Goal: Information Seeking & Learning: Learn about a topic

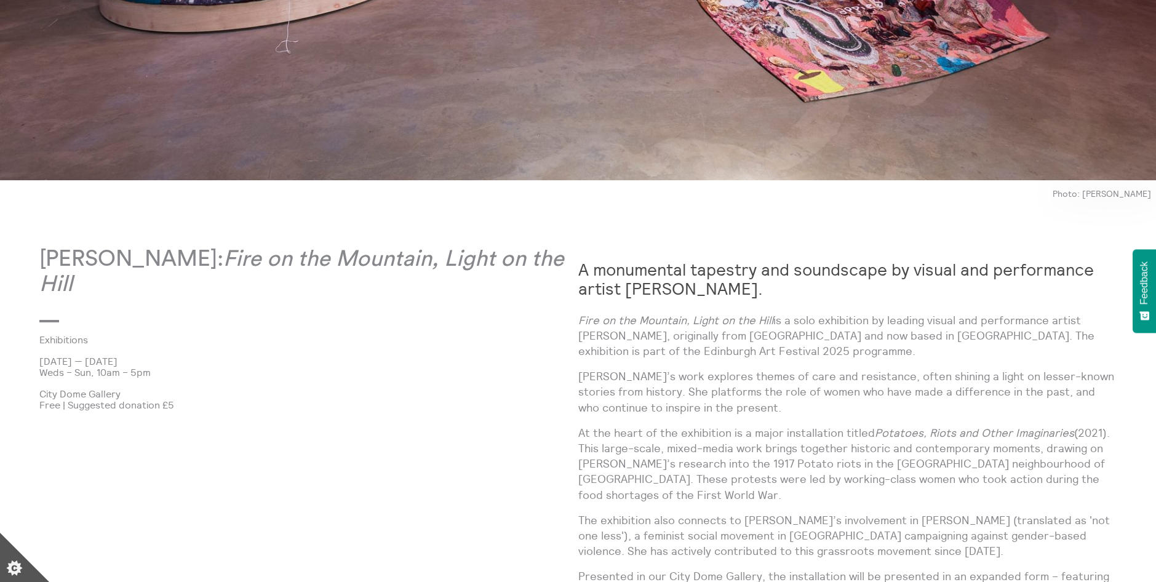
scroll to position [677, 0]
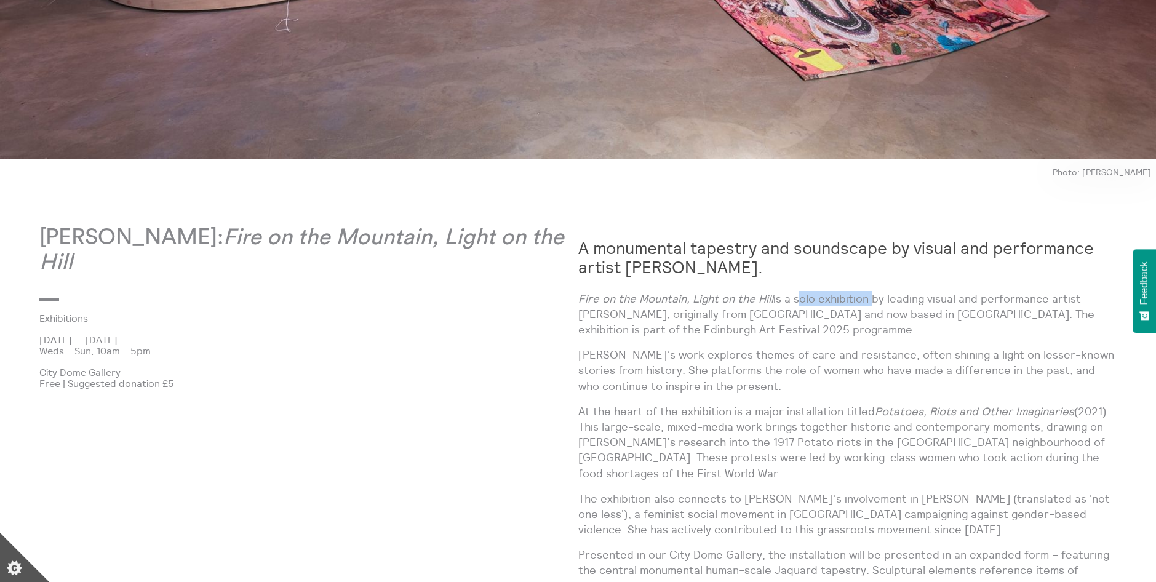
drag, startPoint x: 869, startPoint y: 302, endPoint x: 794, endPoint y: 295, distance: 75.3
click at [794, 295] on p "Fire on the Mountain, Light on the Hill is a solo exhibition by leading visual …" at bounding box center [847, 314] width 539 height 47
copy p "solo exhibition"
click at [597, 307] on p "Fire on the Mountain, Light on the Hill is a solo exhibition by leading visual …" at bounding box center [847, 314] width 539 height 47
drag, startPoint x: 124, startPoint y: 375, endPoint x: 43, endPoint y: 375, distance: 80.6
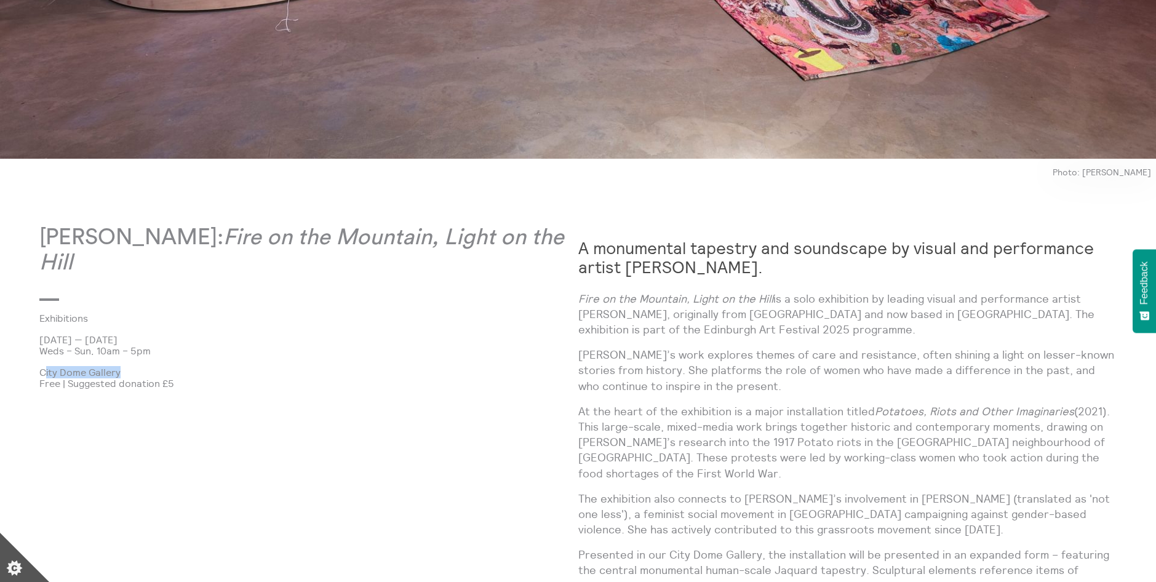
click at [43, 375] on p "City Dome Gallery" at bounding box center [308, 372] width 539 height 11
click at [247, 363] on p at bounding box center [186, 362] width 295 height 10
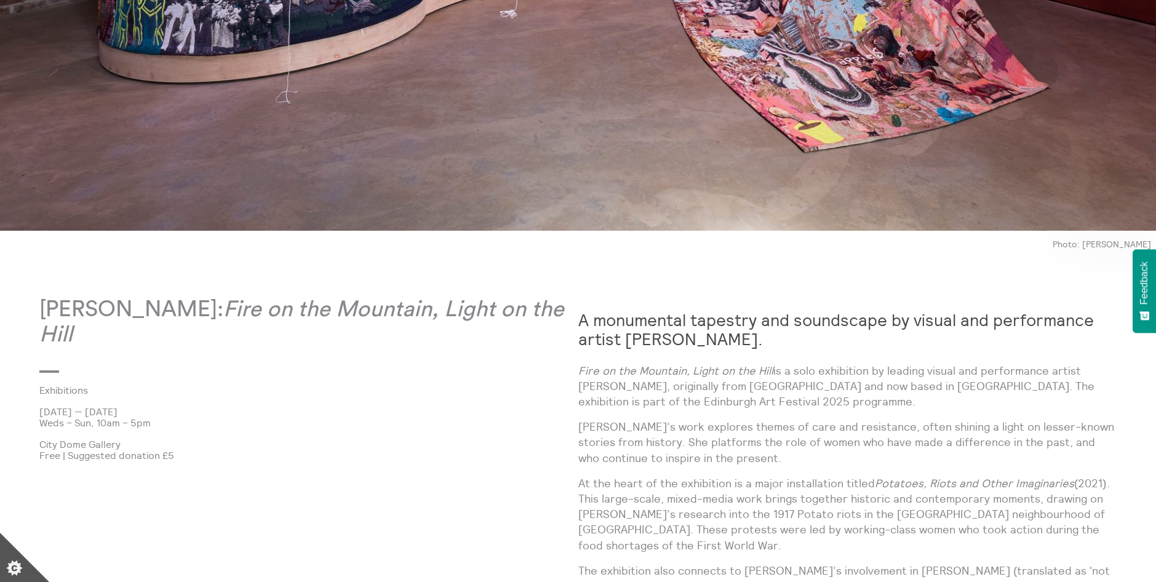
scroll to position [615, 0]
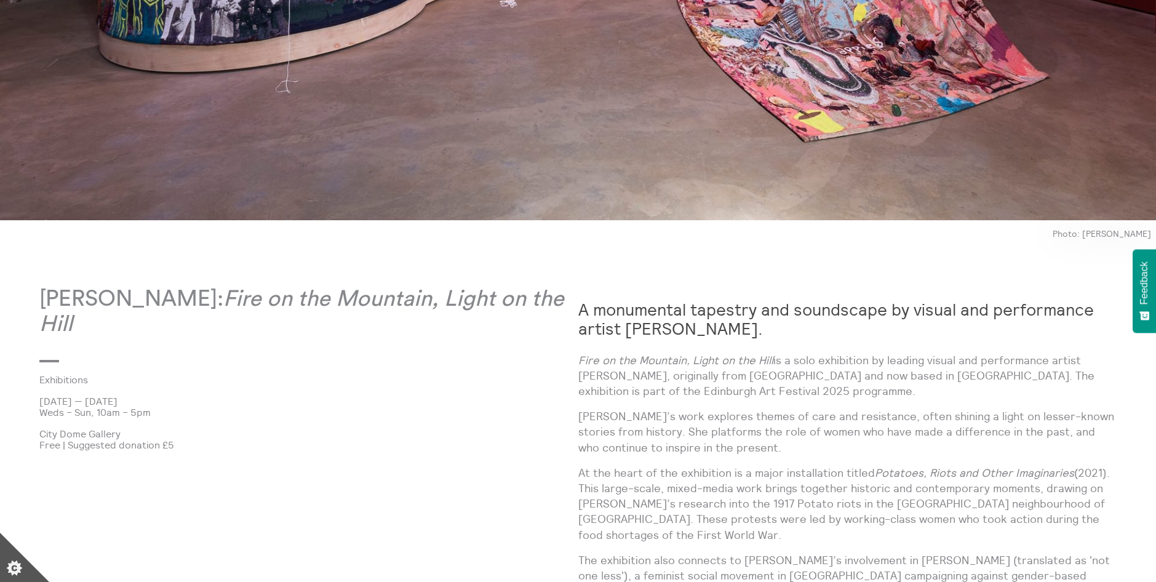
drag, startPoint x: 254, startPoint y: 302, endPoint x: 47, endPoint y: 295, distance: 206.3
click at [47, 295] on p "[PERSON_NAME]: Fire on the Mountain, Light on the Hill" at bounding box center [308, 312] width 539 height 51
copy p "[PERSON_NAME]"
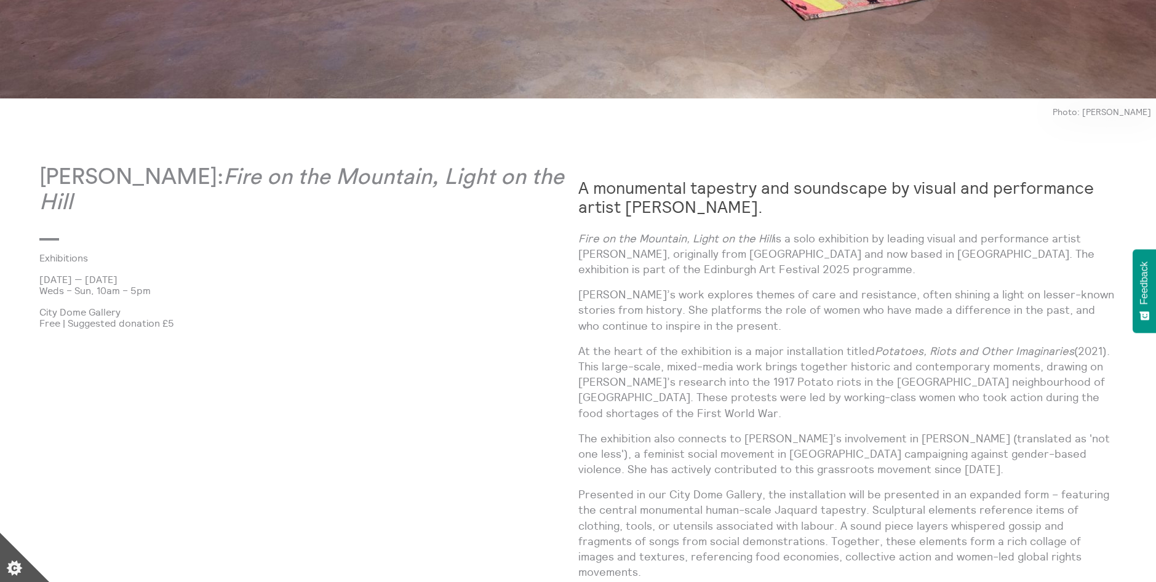
scroll to position [738, 0]
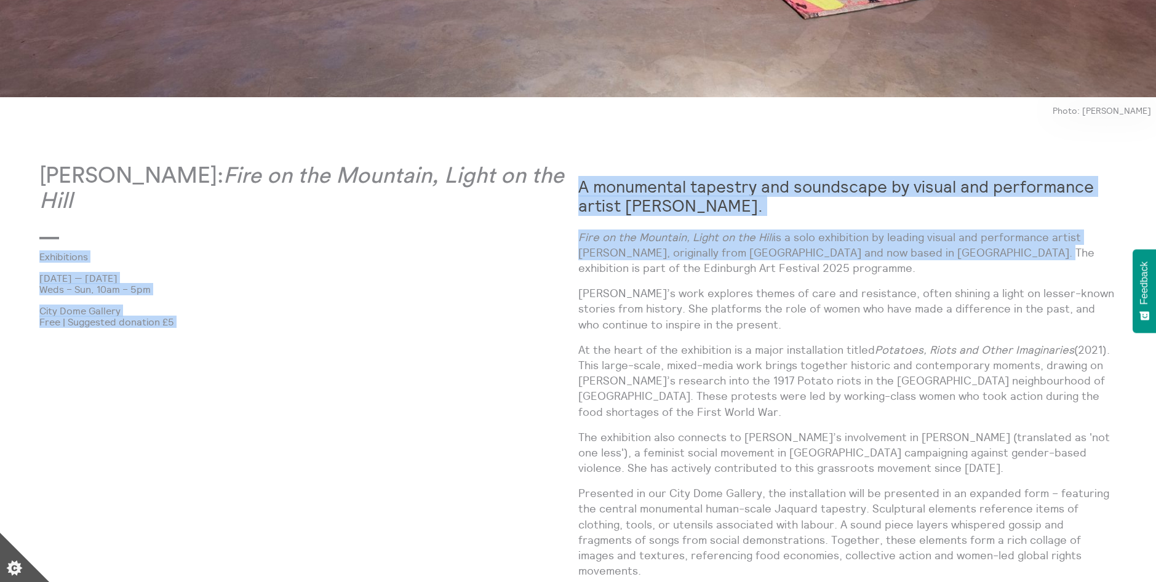
drag, startPoint x: 572, startPoint y: 223, endPoint x: 1025, endPoint y: 254, distance: 453.4
click at [868, 249] on p "Fire on the Mountain, Light on the Hill is a solo exhibition by leading visual …" at bounding box center [847, 253] width 539 height 47
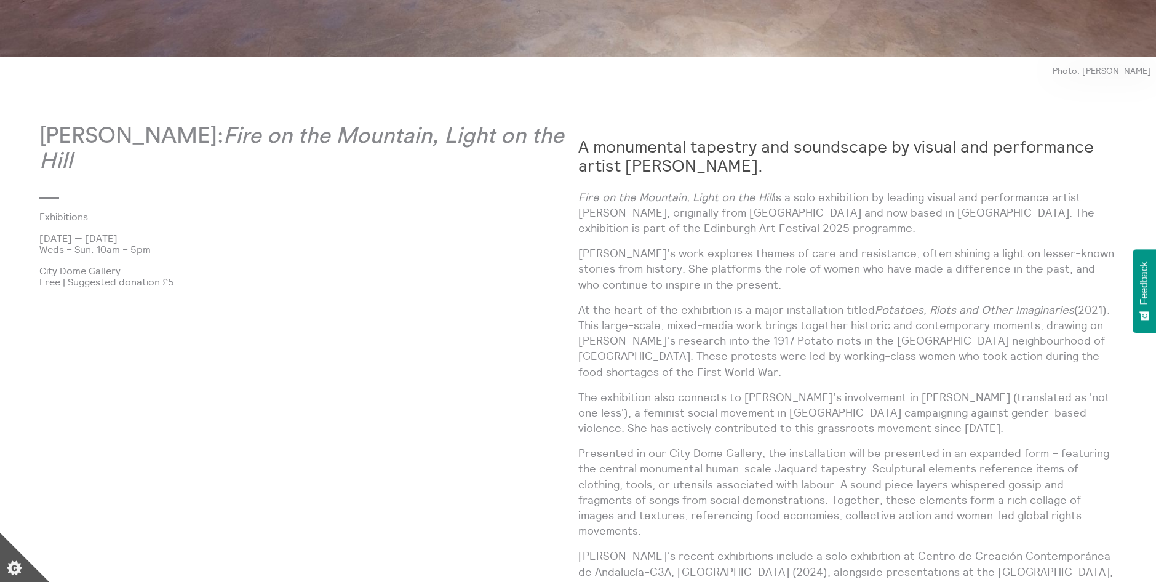
scroll to position [862, 0]
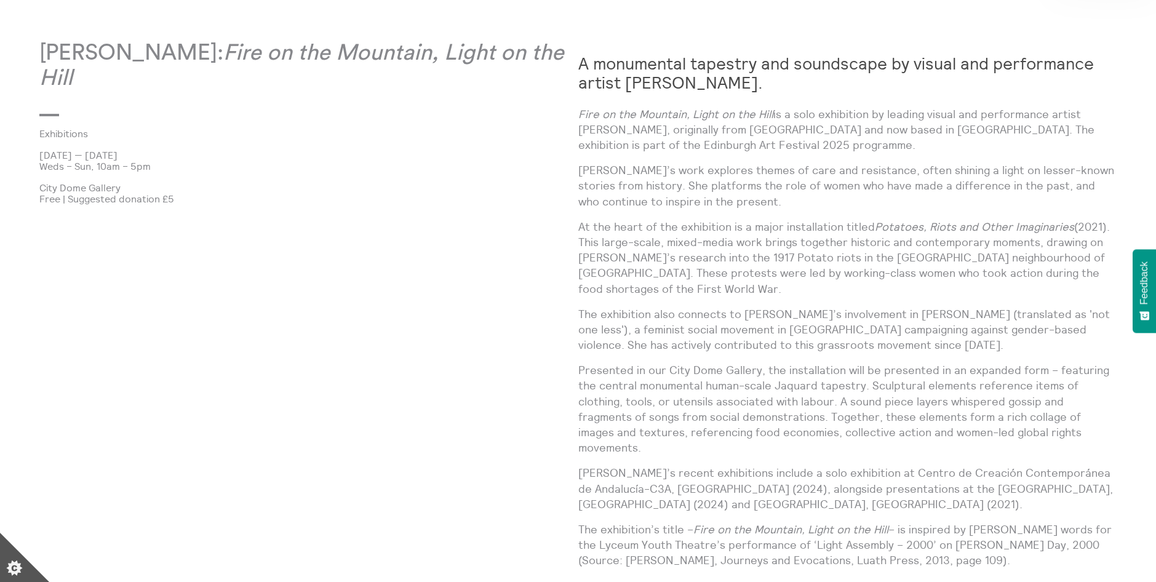
drag, startPoint x: 570, startPoint y: 170, endPoint x: 844, endPoint y: 187, distance: 273.8
click at [844, 187] on div "[PERSON_NAME]: Fire on the Mountain, Light on the Hill Exhibitions [DATE] — [DA…" at bounding box center [578, 479] width 1078 height 876
drag, startPoint x: 844, startPoint y: 187, endPoint x: 854, endPoint y: 185, distance: 10.0
click at [854, 185] on p "[PERSON_NAME]’s work explores themes of care and resistance, often shining a li…" at bounding box center [847, 185] width 539 height 47
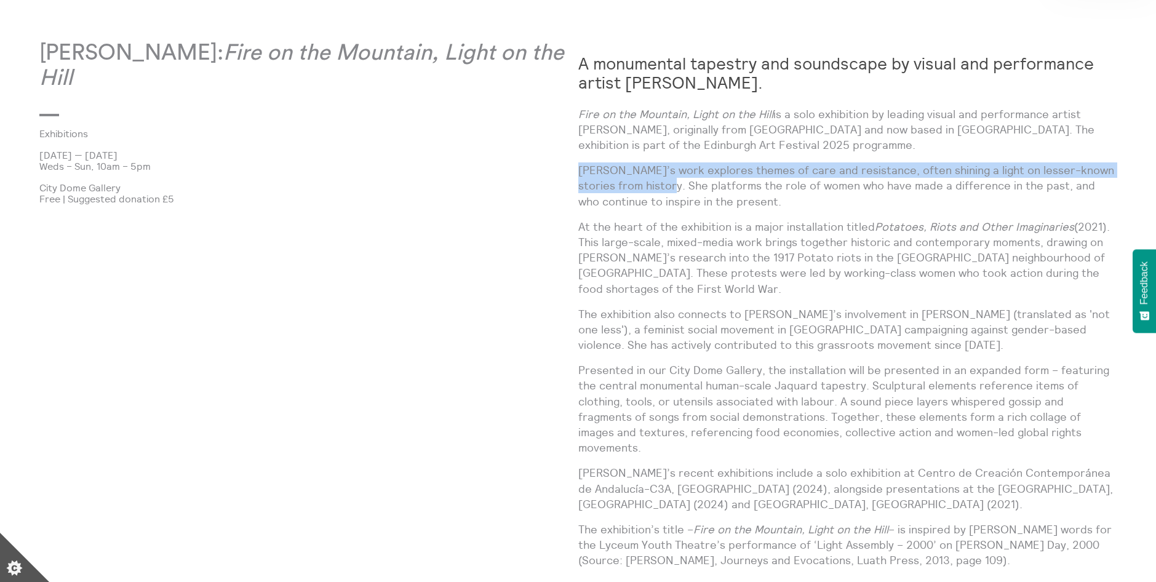
drag, startPoint x: 580, startPoint y: 169, endPoint x: 646, endPoint y: 192, distance: 69.7
click at [646, 192] on p "[PERSON_NAME]’s work explores themes of care and resistance, often shining a li…" at bounding box center [847, 185] width 539 height 47
copy p "[PERSON_NAME]’s work explores themes of care and resistance, often shining a li…"
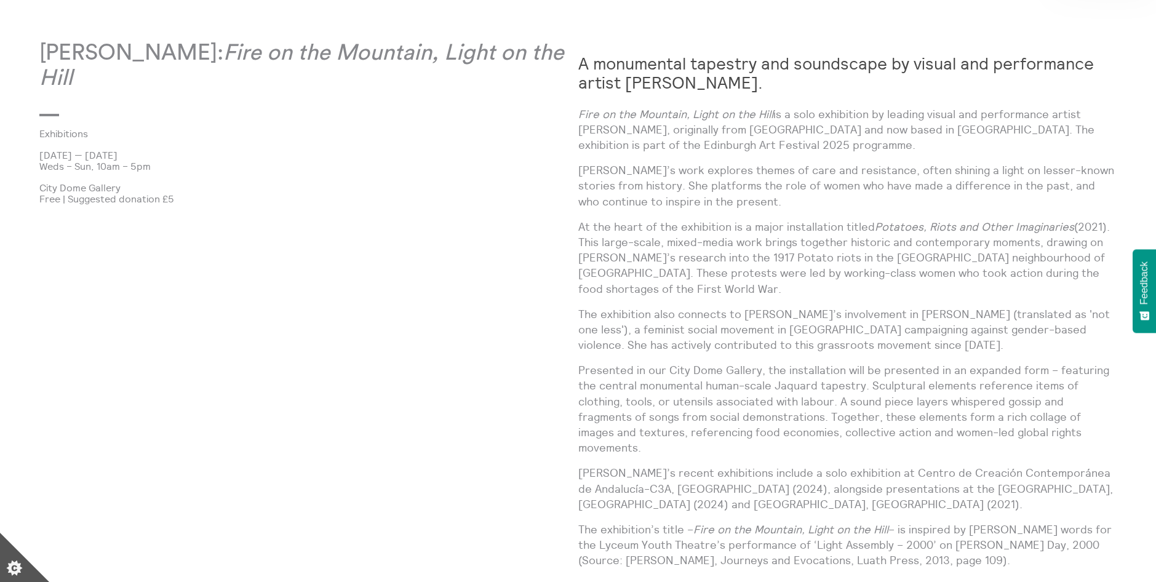
click at [904, 136] on p "Fire on the Mountain, Light on the Hill is a solo exhibition by leading visual …" at bounding box center [847, 129] width 539 height 47
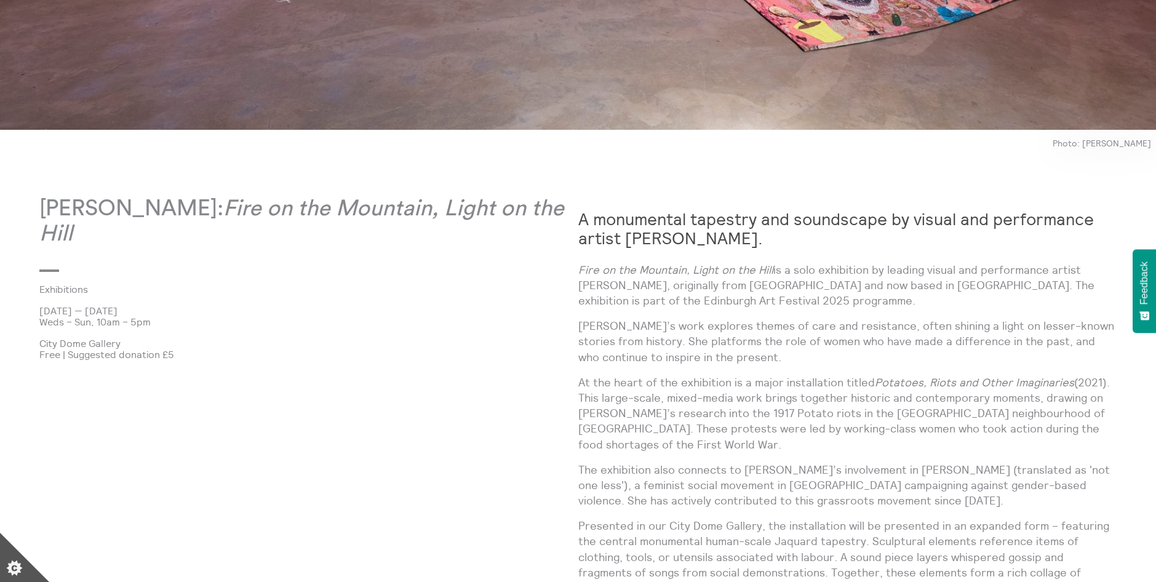
scroll to position [677, 0]
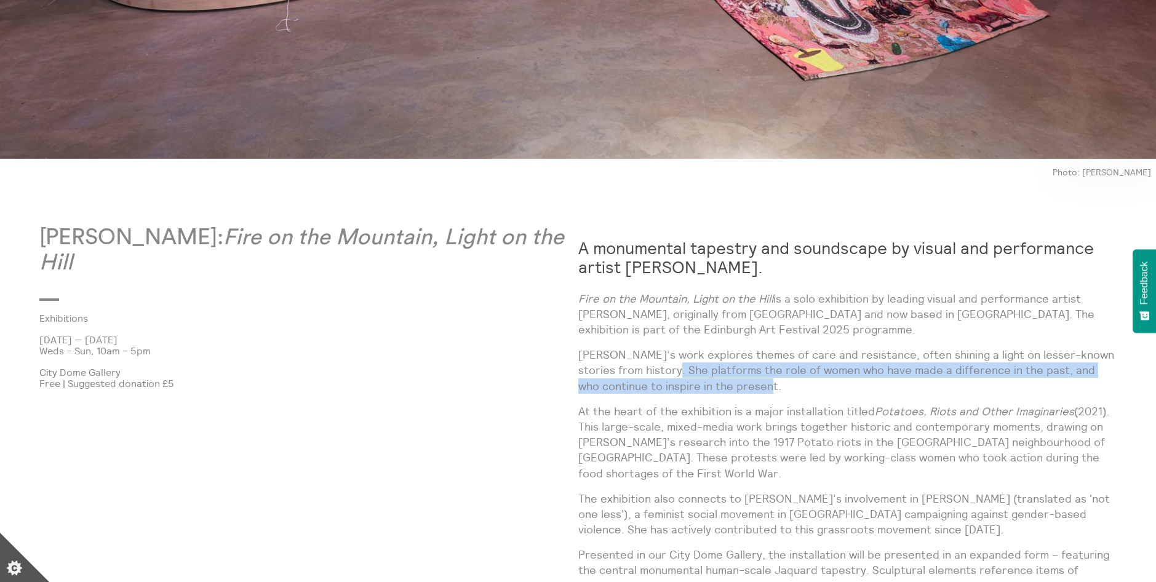
drag, startPoint x: 764, startPoint y: 386, endPoint x: 646, endPoint y: 375, distance: 118.1
click at [646, 375] on p "[PERSON_NAME]’s work explores themes of care and resistance, often shining a li…" at bounding box center [847, 370] width 539 height 47
copy p "She platforms the role of women who have made a difference in the past, and who…"
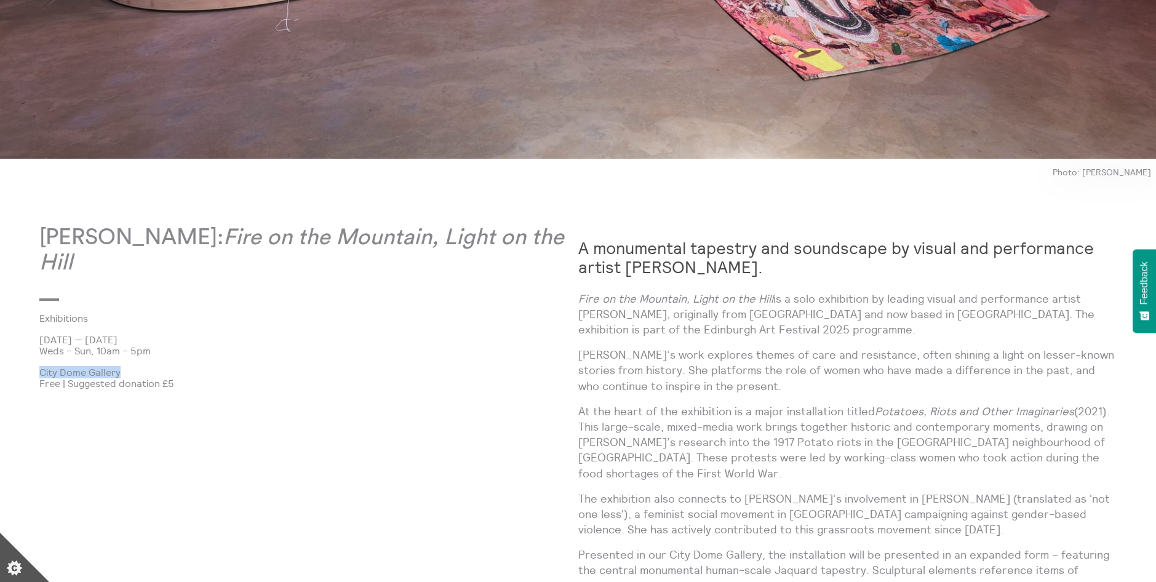
drag, startPoint x: 118, startPoint y: 373, endPoint x: 37, endPoint y: 374, distance: 80.6
copy p "City Dome Gallery"
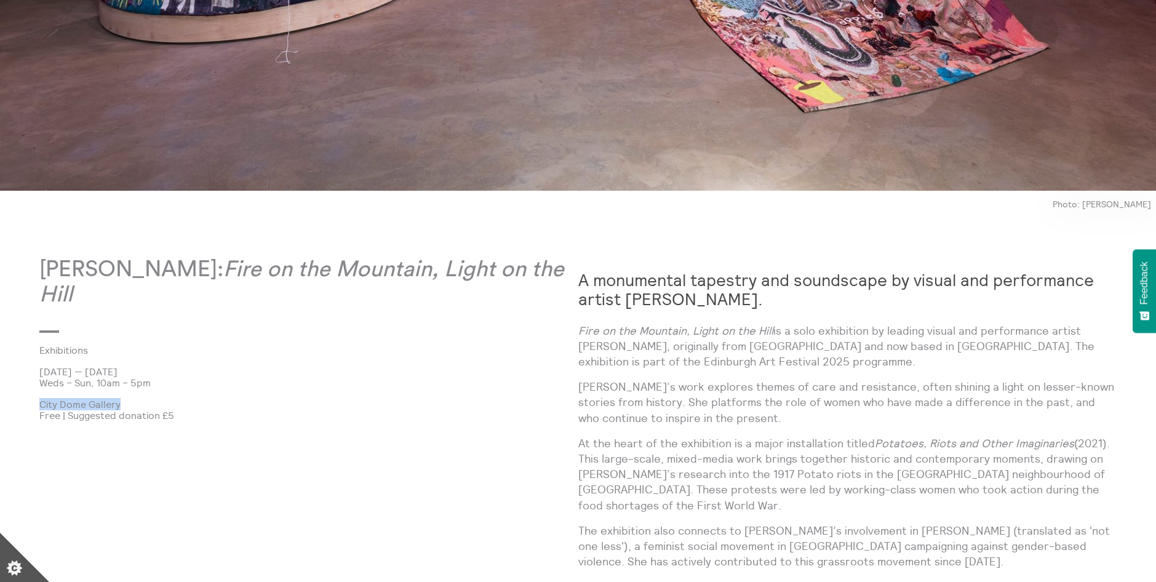
scroll to position [492, 0]
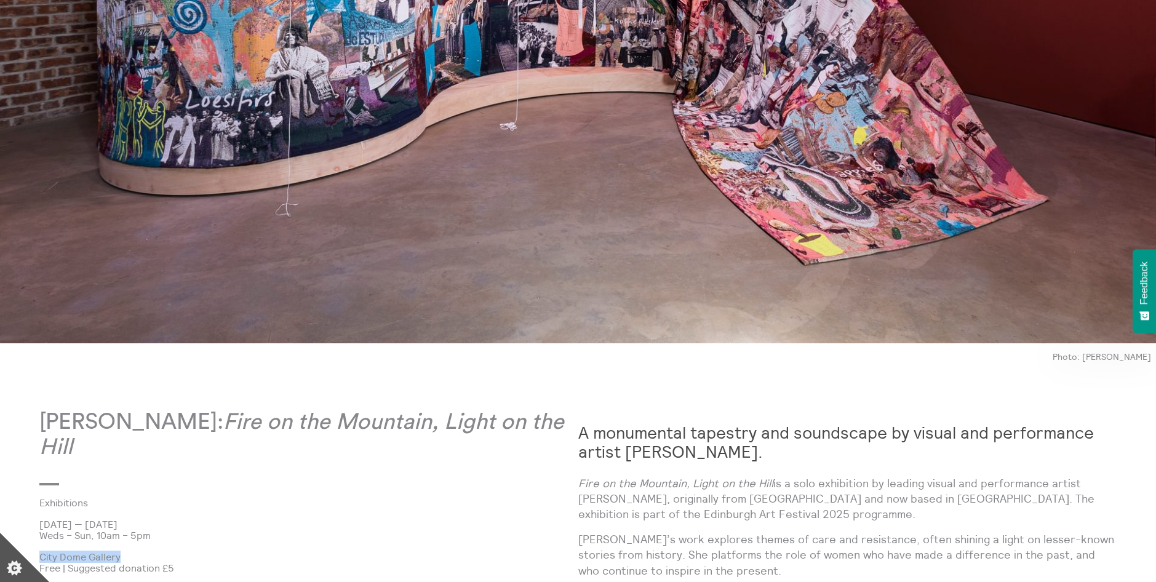
drag, startPoint x: 773, startPoint y: 116, endPoint x: 767, endPoint y: 120, distance: 7.2
